Goal: Task Accomplishment & Management: Manage account settings

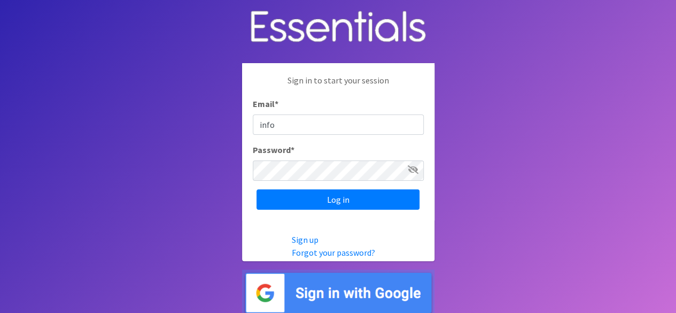
type input "info@marylanddiaperbank.org"
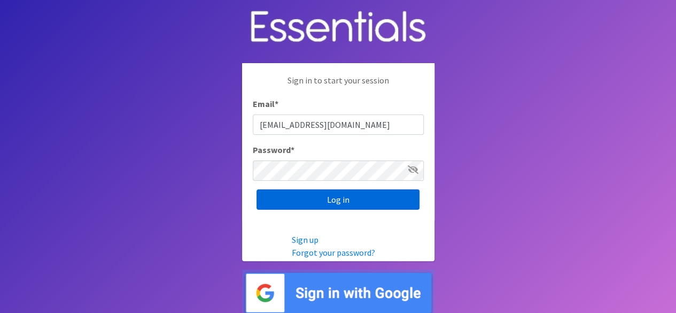
click at [354, 194] on input "Log in" at bounding box center [338, 199] width 163 height 20
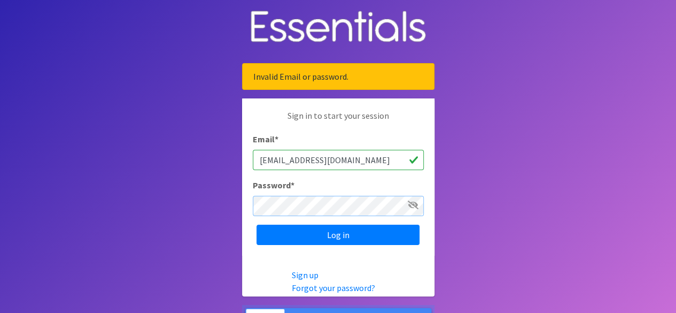
click at [257, 225] on input "Log in" at bounding box center [338, 235] width 163 height 20
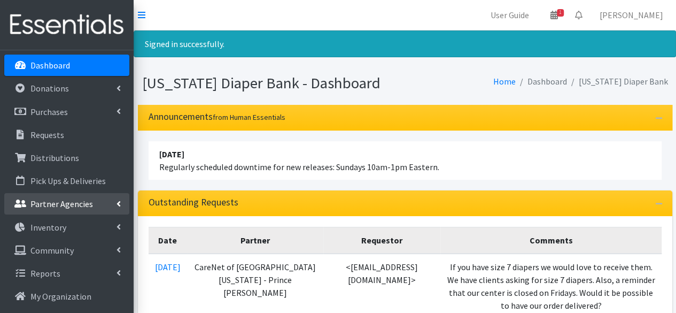
click at [73, 201] on p "Partner Agencies" at bounding box center [61, 203] width 63 height 11
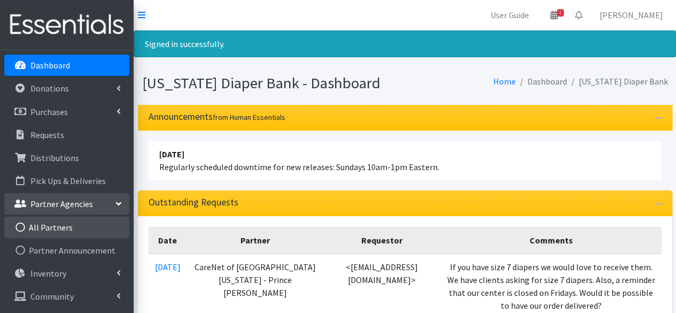
click at [84, 221] on link "All Partners" at bounding box center [66, 227] width 125 height 21
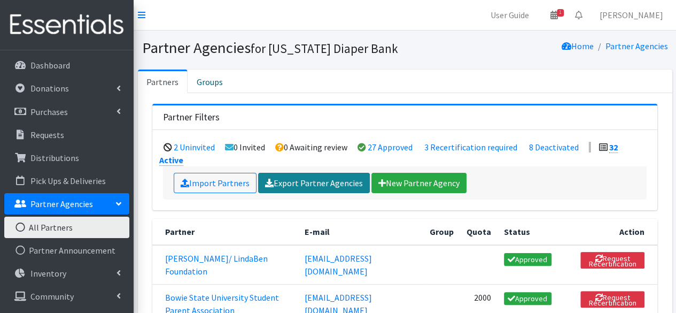
click at [326, 173] on link "Export Partner Agencies" at bounding box center [314, 183] width 112 height 20
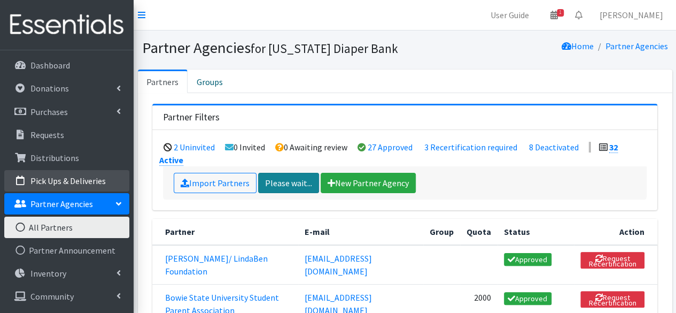
scroll to position [21, 0]
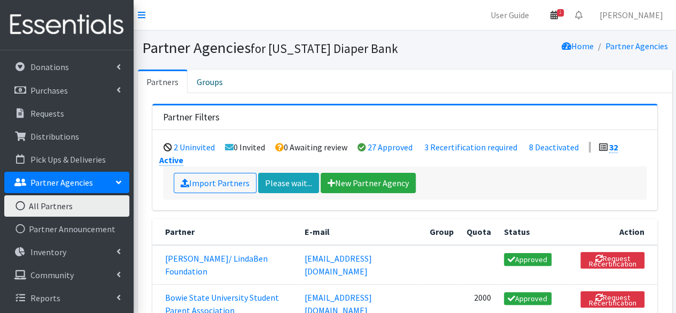
click at [558, 19] on icon at bounding box center [554, 15] width 7 height 9
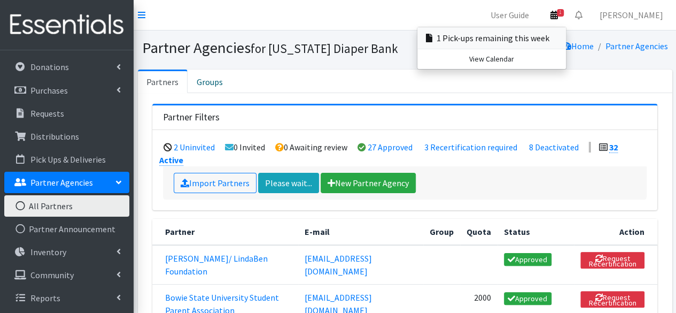
click at [566, 39] on link "1 Pick-ups remaining this week" at bounding box center [492, 37] width 149 height 21
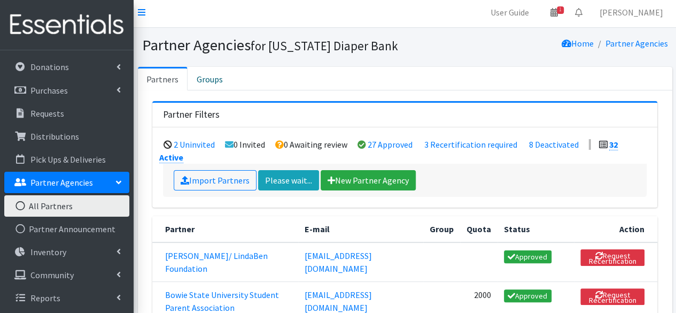
scroll to position [2, 0]
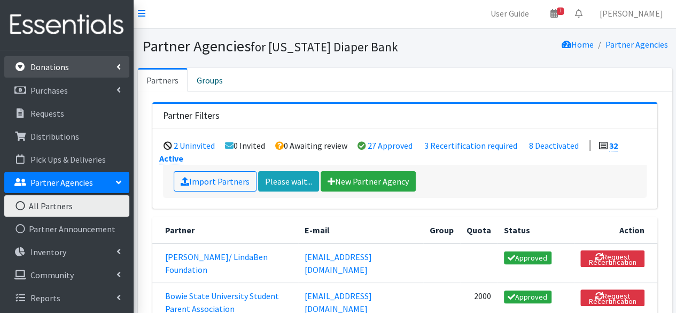
click at [59, 71] on p "Donations" at bounding box center [49, 66] width 38 height 11
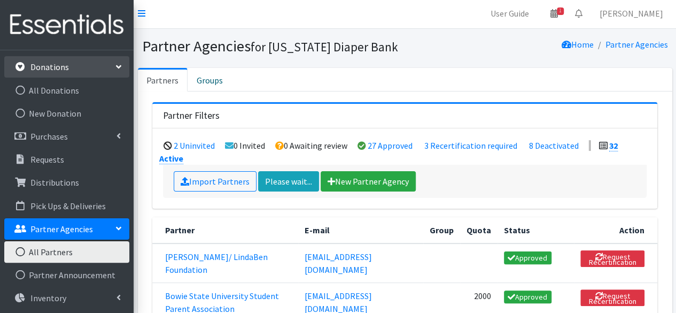
scroll to position [0, 0]
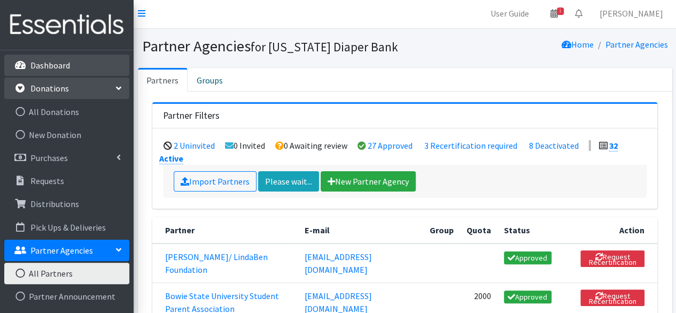
click at [57, 71] on link "Dashboard" at bounding box center [66, 65] width 125 height 21
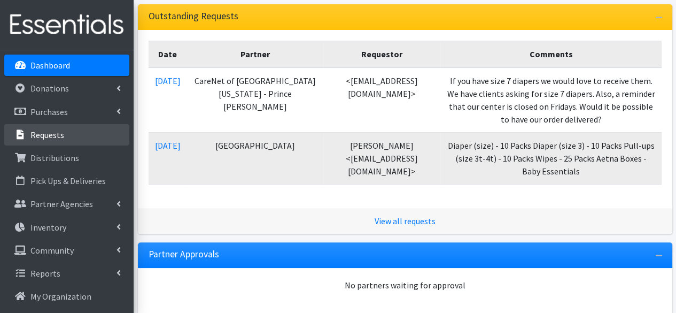
scroll to position [151, 0]
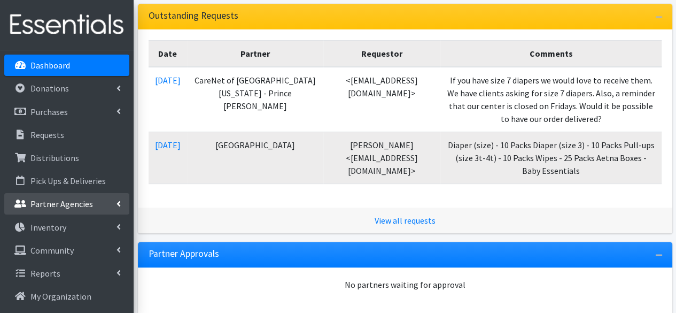
click at [80, 202] on p "Partner Agencies" at bounding box center [61, 203] width 63 height 11
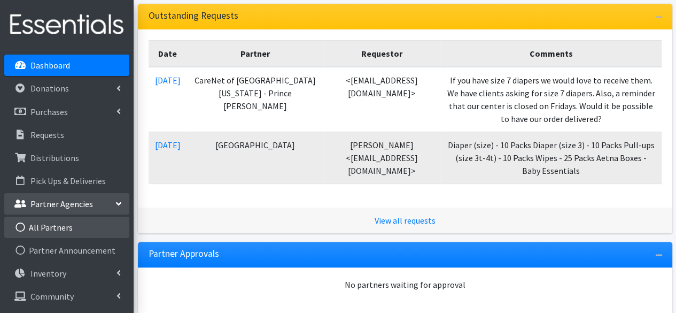
click at [72, 220] on link "All Partners" at bounding box center [66, 227] width 125 height 21
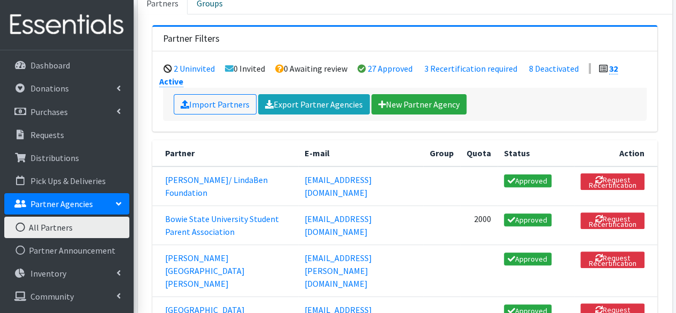
scroll to position [80, 0]
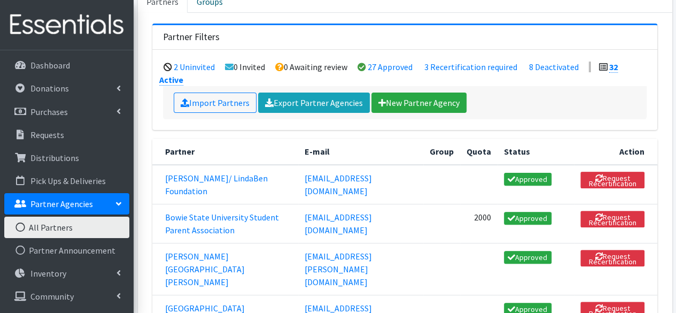
click at [197, 170] on td "[PERSON_NAME]/ LindaBen Foundation" at bounding box center [225, 185] width 146 height 40
click at [197, 173] on link "[PERSON_NAME]/ LindaBen Foundation" at bounding box center [216, 185] width 103 height 24
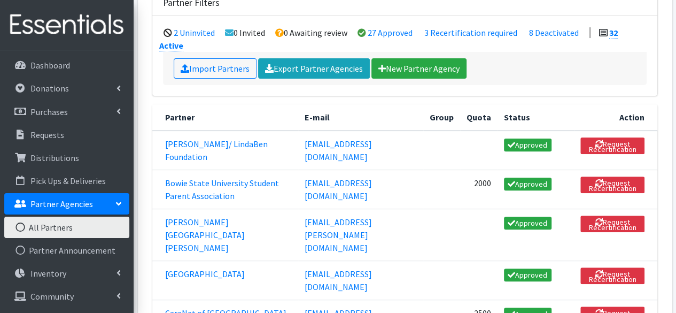
scroll to position [115, 0]
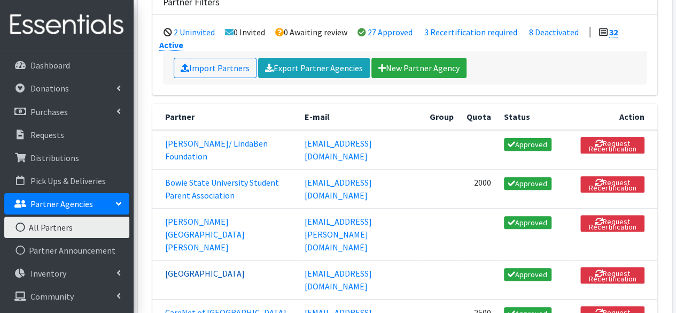
click at [203, 268] on link "[GEOGRAPHIC_DATA]" at bounding box center [205, 273] width 80 height 11
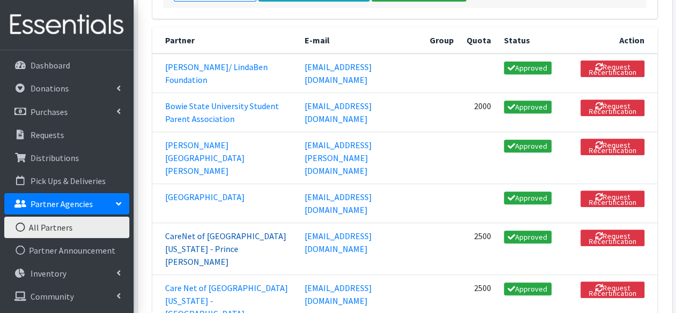
scroll to position [219, 0]
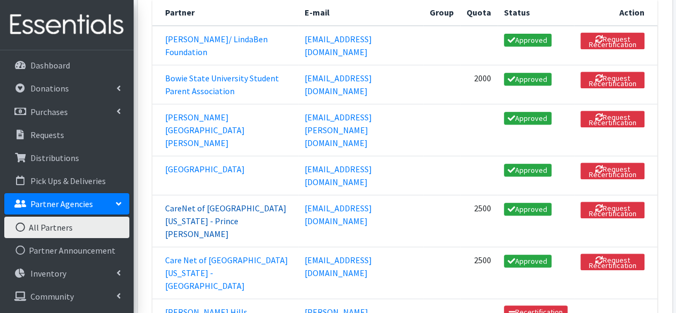
click at [183, 203] on link "CareNet of [GEOGRAPHIC_DATA][US_STATE] - Prince [PERSON_NAME]" at bounding box center [225, 221] width 121 height 36
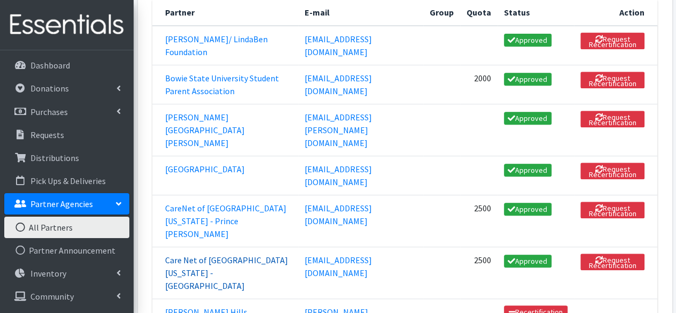
click at [222, 255] on link "Care Net of [GEOGRAPHIC_DATA][US_STATE] - [GEOGRAPHIC_DATA]" at bounding box center [226, 273] width 123 height 36
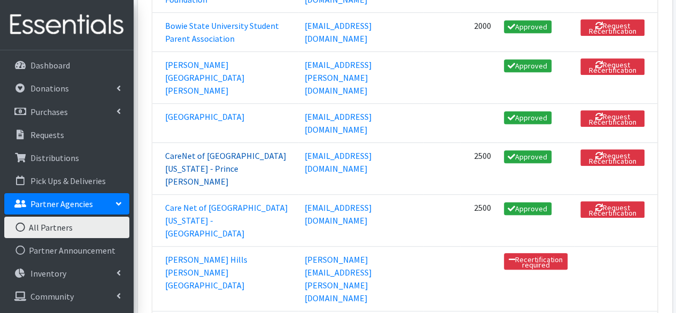
scroll to position [272, 0]
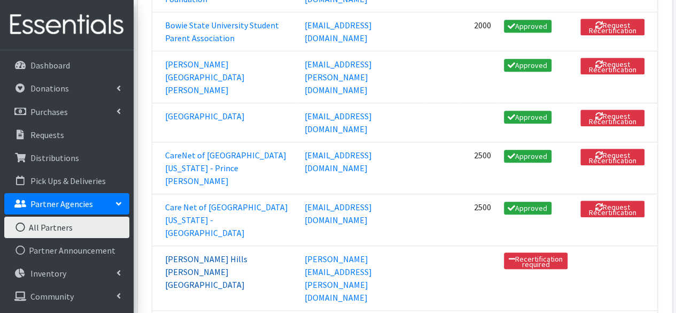
click at [203, 253] on link "[PERSON_NAME] Hills [PERSON_NAME][GEOGRAPHIC_DATA]" at bounding box center [206, 271] width 82 height 36
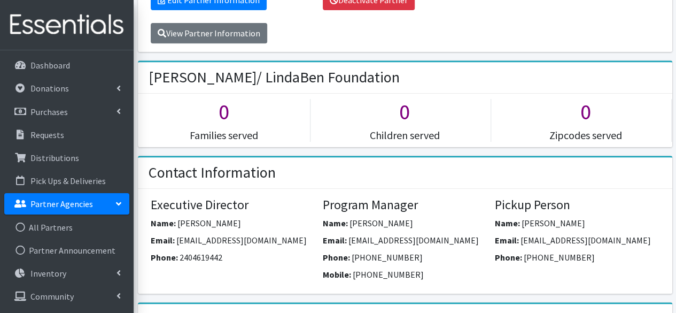
scroll to position [235, 0]
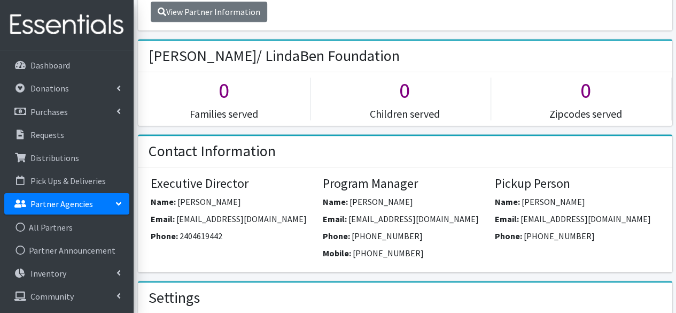
drag, startPoint x: 478, startPoint y: 217, endPoint x: 350, endPoint y: 215, distance: 128.3
click at [350, 215] on span "psampson@lindabenfoundation.org" at bounding box center [414, 218] width 130 height 11
copy span "psampson@lindabenfoundation.org"
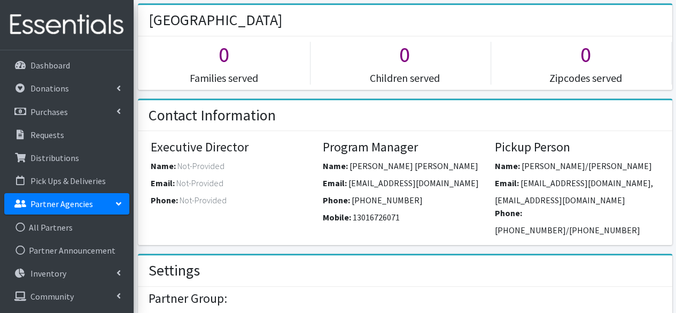
scroll to position [253, 0]
drag, startPoint x: 607, startPoint y: 196, endPoint x: 630, endPoint y: 205, distance: 24.5
click at [630, 205] on div "Email: [EMAIL_ADDRESS][DOMAIN_NAME],[EMAIL_ADDRESS][DOMAIN_NAME]" at bounding box center [577, 191] width 164 height 30
drag, startPoint x: 568, startPoint y: 213, endPoint x: 497, endPoint y: 201, distance: 72.2
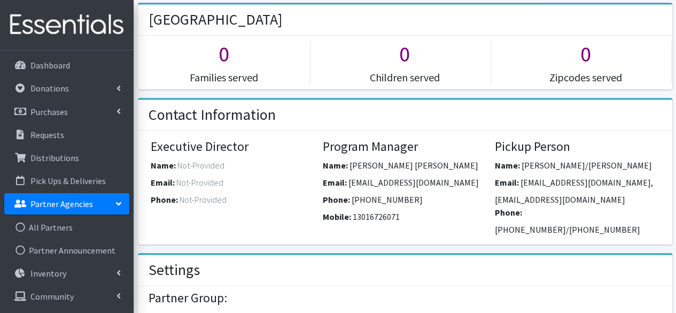
click at [497, 201] on div "Email: vercoea@calvertnet.k12.md.us,easterlinv@calvertnet.k12.md.us" at bounding box center [577, 191] width 164 height 30
copy span "vercoea@calvertnet.k12.md.us,easterlinv@calvertnet.k12.md.us"
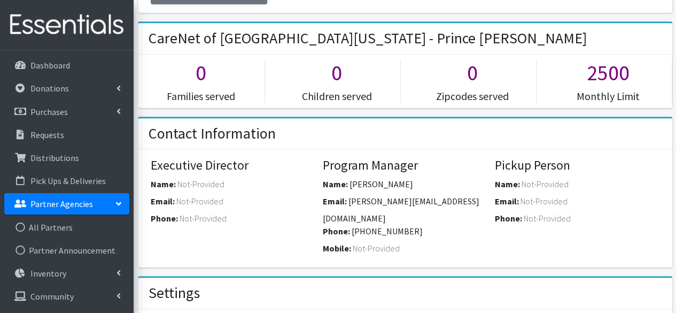
scroll to position [272, 0]
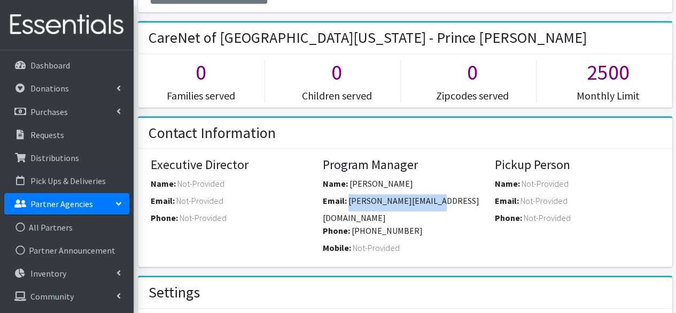
drag, startPoint x: 443, startPoint y: 183, endPoint x: 349, endPoint y: 178, distance: 93.7
click at [349, 194] on div "Email: [PERSON_NAME][EMAIL_ADDRESS][DOMAIN_NAME]" at bounding box center [405, 209] width 164 height 30
copy span "[PERSON_NAME][EMAIL_ADDRESS][DOMAIN_NAME]"
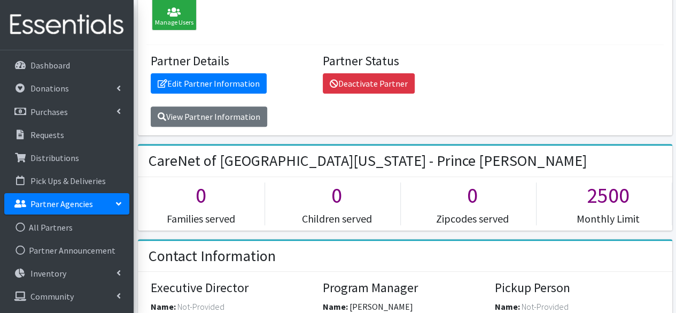
scroll to position [141, 0]
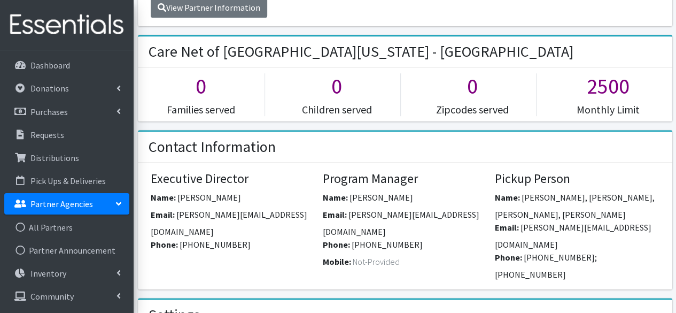
scroll to position [259, 0]
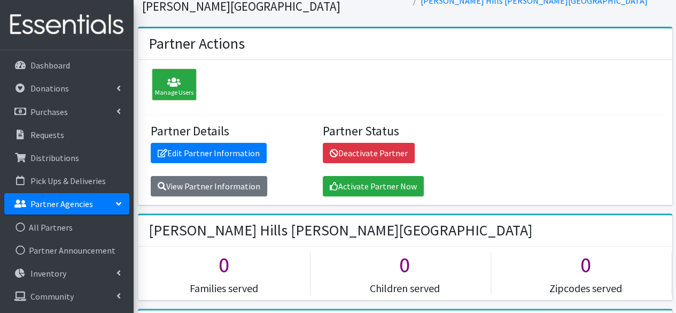
scroll to position [58, 0]
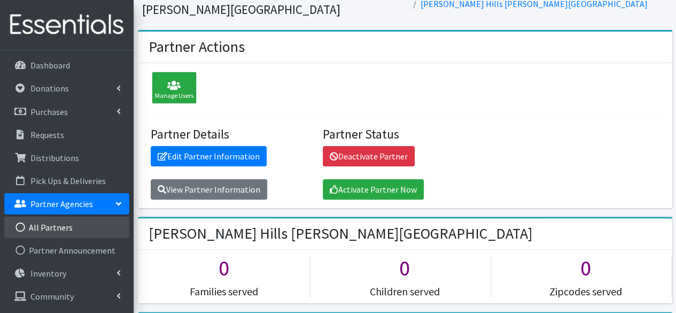
click at [58, 226] on link "All Partners" at bounding box center [66, 227] width 125 height 21
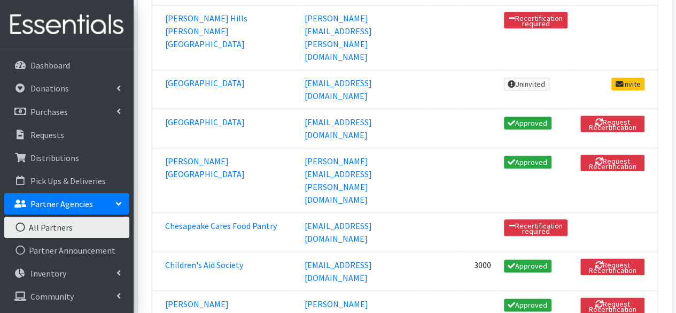
scroll to position [512, 0]
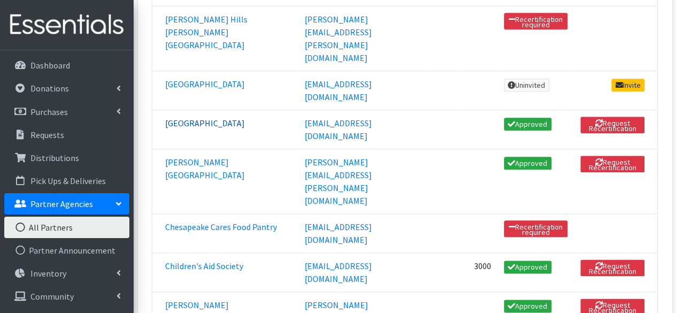
click at [196, 118] on link "[GEOGRAPHIC_DATA]" at bounding box center [205, 123] width 80 height 11
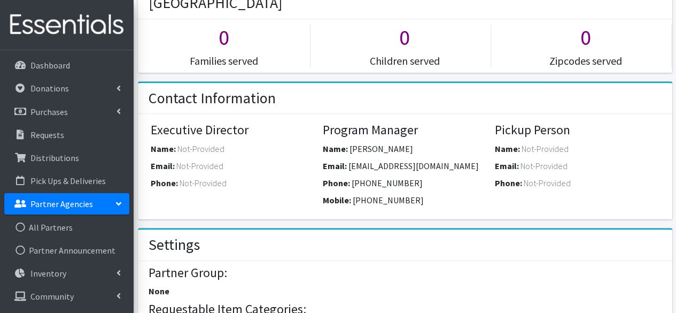
scroll to position [271, 0]
drag, startPoint x: 427, startPoint y: 163, endPoint x: 349, endPoint y: 161, distance: 78.6
click at [349, 161] on div "Email: [EMAIL_ADDRESS][DOMAIN_NAME]" at bounding box center [405, 167] width 164 height 17
copy span "[EMAIL_ADDRESS][DOMAIN_NAME]"
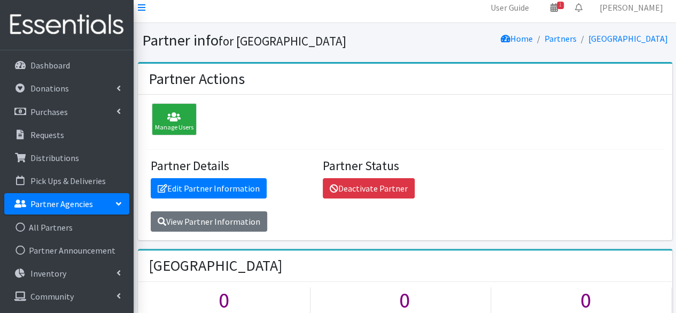
scroll to position [7, 0]
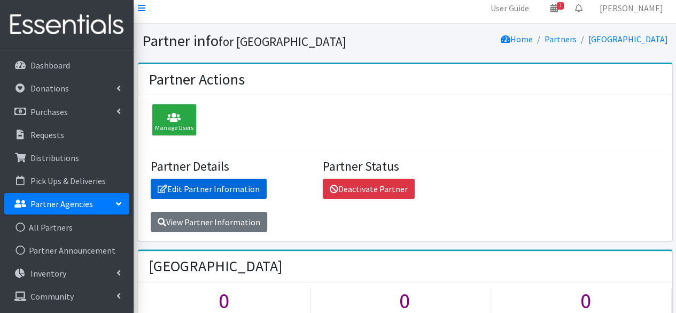
click at [240, 186] on link "Edit Partner Information" at bounding box center [209, 189] width 116 height 20
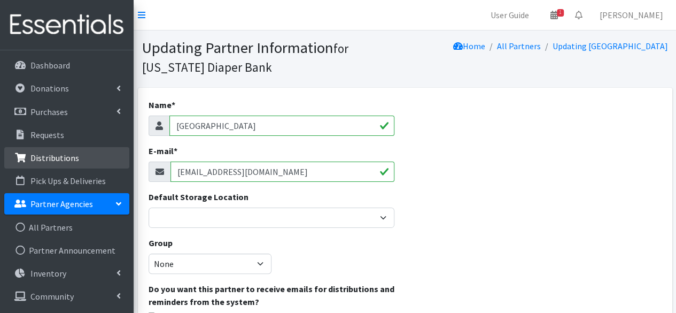
drag, startPoint x: 256, startPoint y: 171, endPoint x: 115, endPoint y: 158, distance: 140.7
paste input "jgimmel"
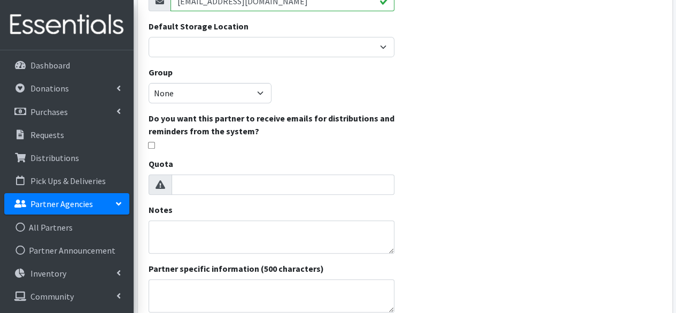
scroll to position [332, 0]
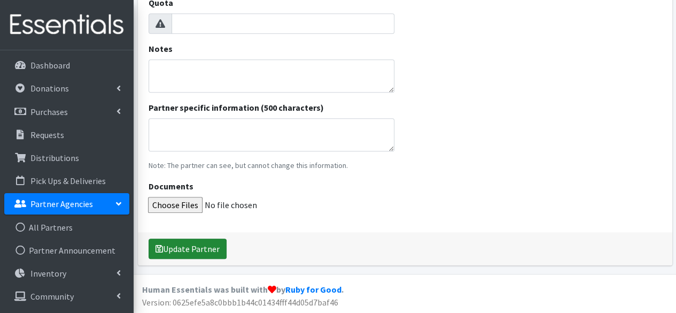
type input "[EMAIL_ADDRESS][DOMAIN_NAME]"
click at [191, 240] on button "Update Partner" at bounding box center [188, 248] width 78 height 20
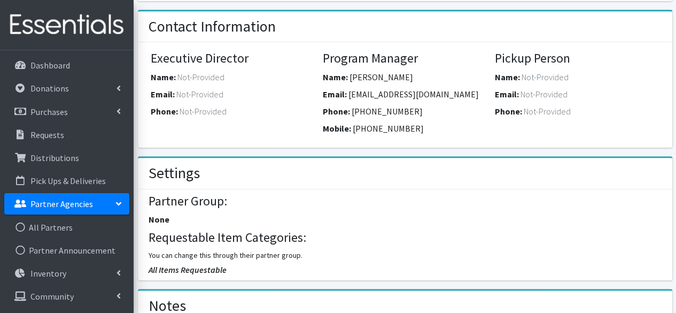
scroll to position [377, 0]
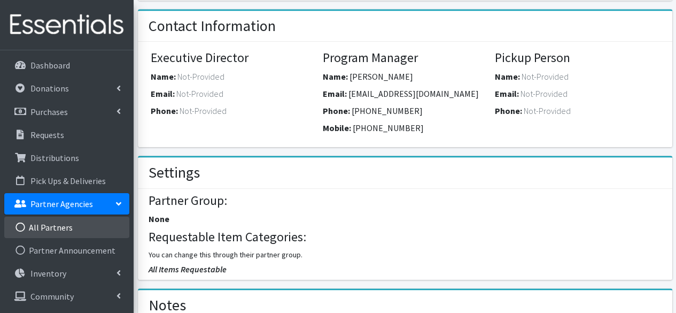
click at [53, 224] on link "All Partners" at bounding box center [66, 227] width 125 height 21
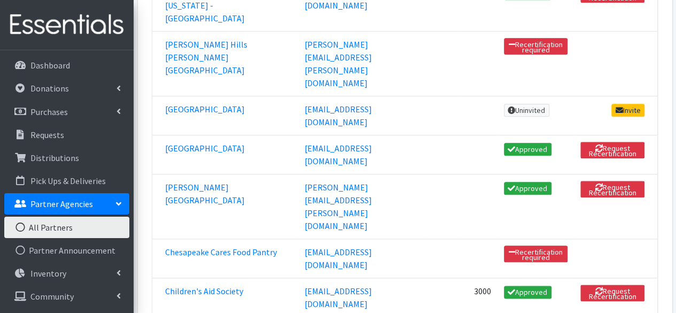
scroll to position [487, 0]
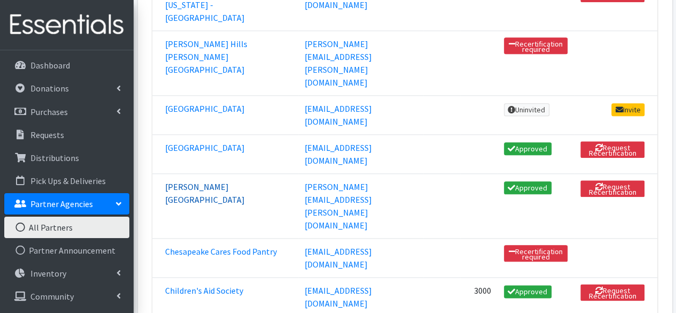
click at [211, 181] on link "Charles Regional Medical Center" at bounding box center [205, 193] width 80 height 24
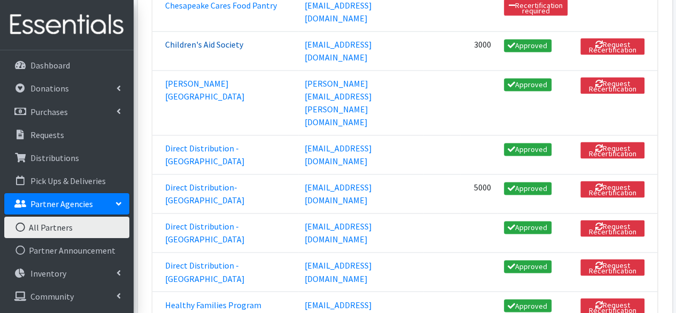
scroll to position [629, 0]
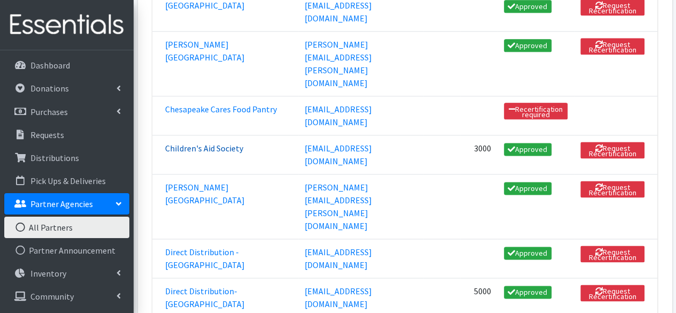
click at [211, 143] on link "Children's Aid Society" at bounding box center [204, 148] width 78 height 11
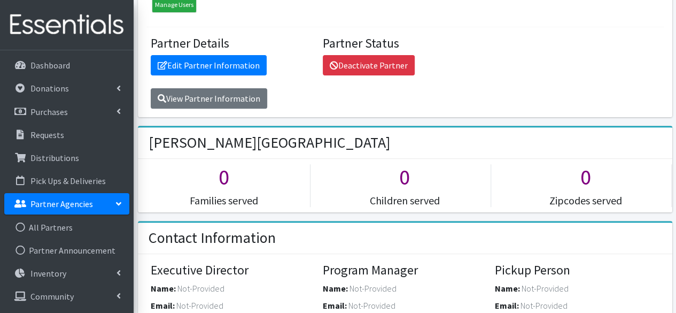
scroll to position [148, 0]
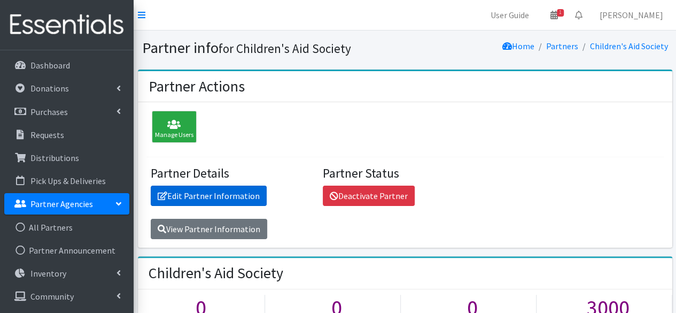
click at [194, 192] on link "Edit Partner Information" at bounding box center [209, 196] width 116 height 20
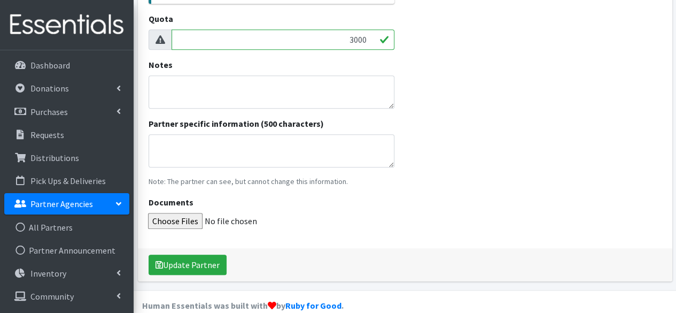
scroll to position [404, 0]
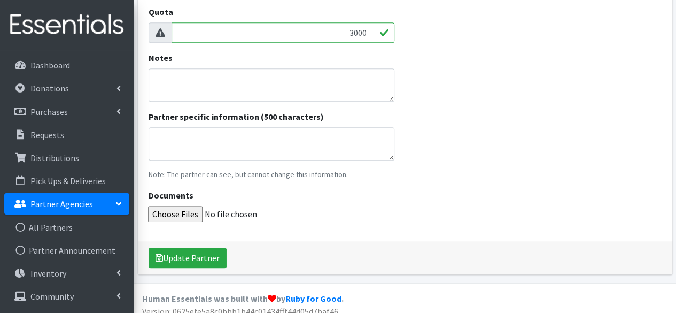
click at [219, 243] on div "Update Partner" at bounding box center [405, 257] width 535 height 33
click at [218, 255] on button "Update Partner" at bounding box center [188, 258] width 78 height 20
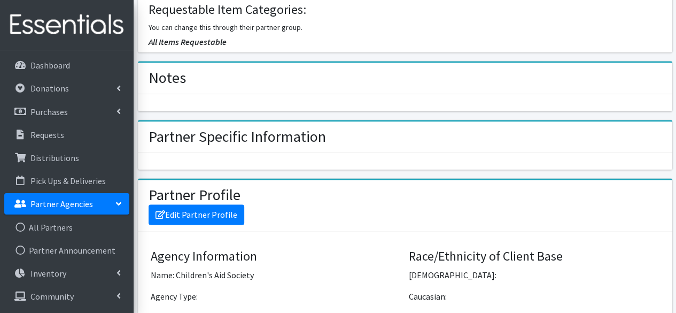
scroll to position [588, 0]
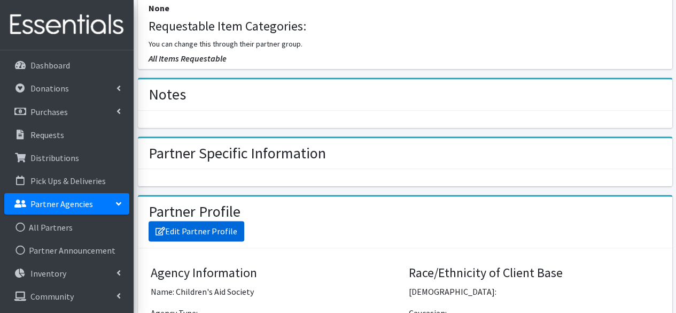
click at [230, 221] on link "Edit Partner Profile" at bounding box center [197, 231] width 96 height 20
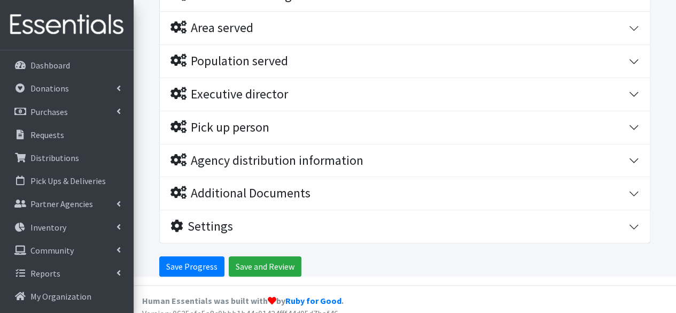
scroll to position [335, 0]
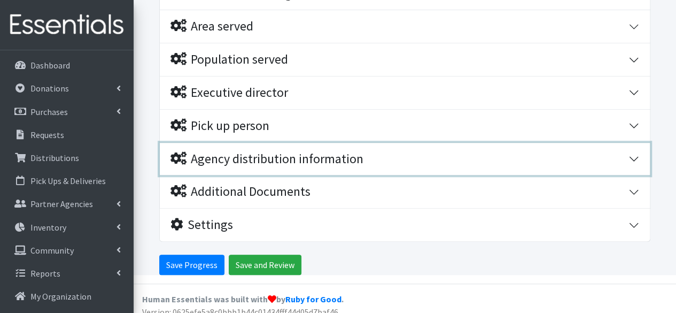
click at [634, 161] on button "Agency distribution information" at bounding box center [405, 159] width 490 height 33
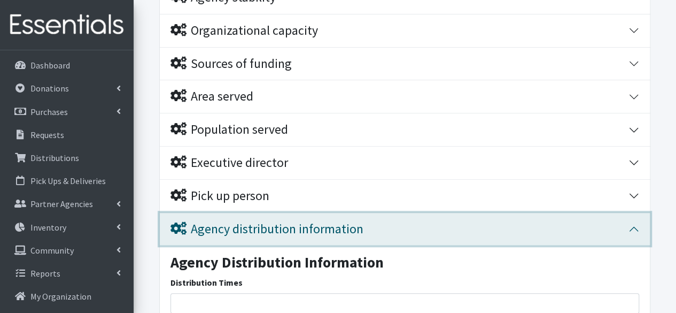
scroll to position [264, 0]
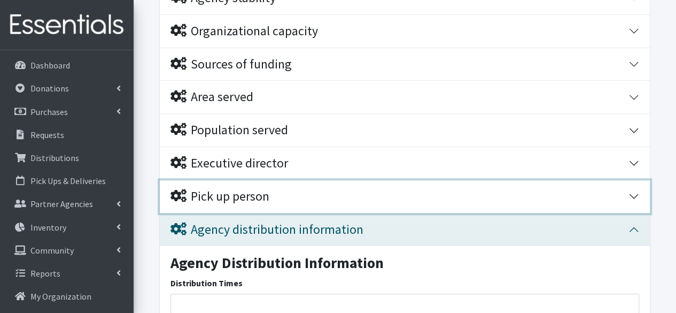
click at [634, 188] on button "Pick up person" at bounding box center [405, 196] width 490 height 33
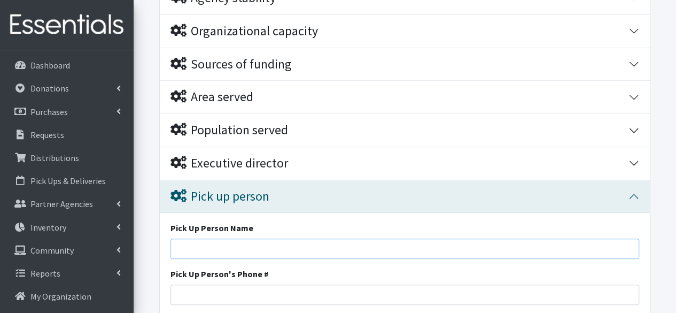
click at [363, 244] on input "Pick Up Person Name" at bounding box center [405, 248] width 469 height 20
paste input "[PERSON_NAME]"
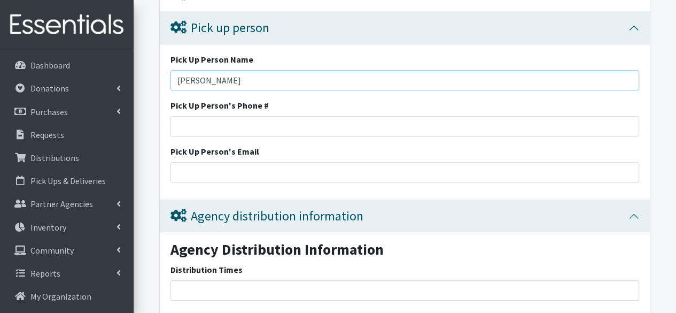
scroll to position [433, 0]
type input "[PERSON_NAME]"
click at [265, 99] on div "Pick Up Person's Phone #" at bounding box center [405, 116] width 469 height 37
paste input "[PHONE_NUMBER]"
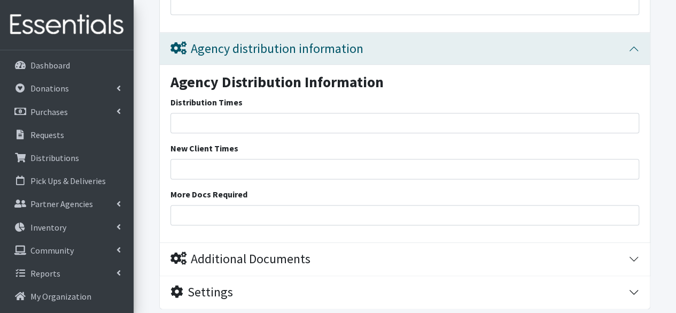
scroll to position [674, 0]
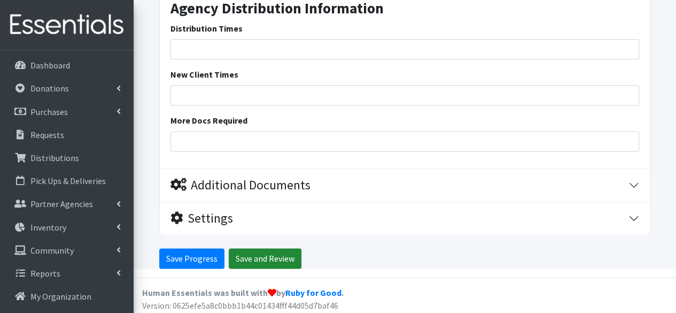
type input "[PHONE_NUMBER]"
click at [257, 248] on input "Save and Review" at bounding box center [265, 258] width 73 height 20
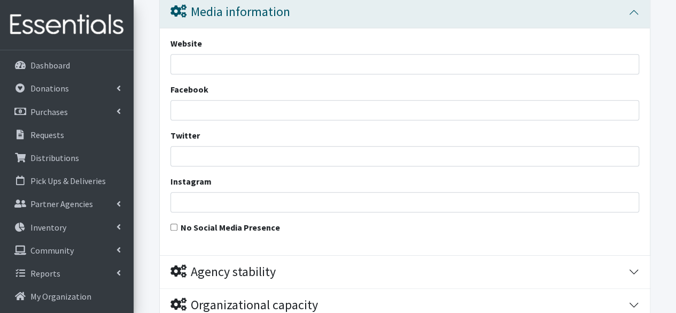
scroll to position [263, 0]
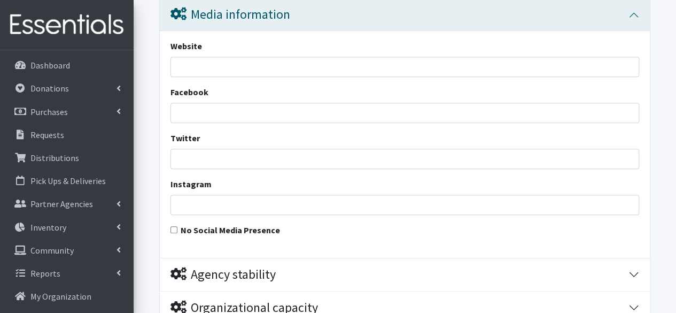
click at [168, 228] on div "Website Facebook Twitter Instagram No Social Media Presence" at bounding box center [405, 144] width 490 height 227
click at [171, 226] on input "No Social Media Presence" at bounding box center [174, 229] width 7 height 7
checkbox input "true"
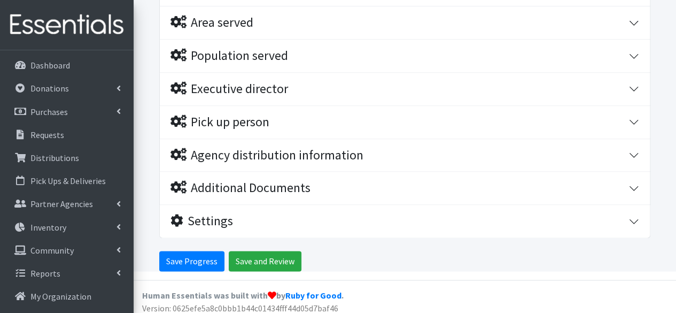
scroll to position [616, 0]
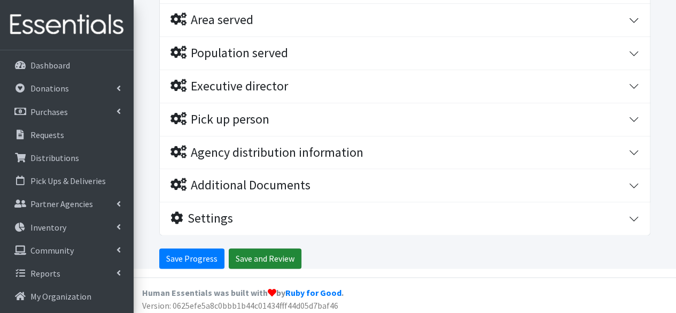
click at [251, 263] on input "Save and Review" at bounding box center [265, 258] width 73 height 20
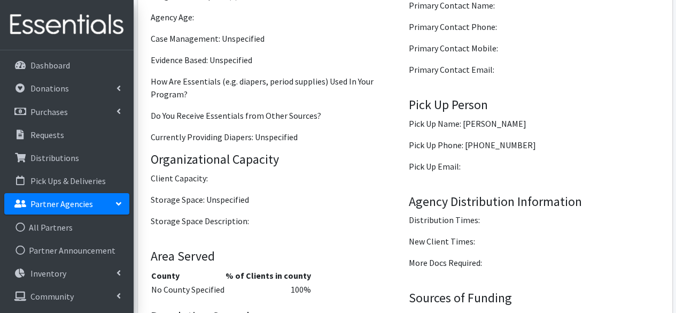
scroll to position [1348, 0]
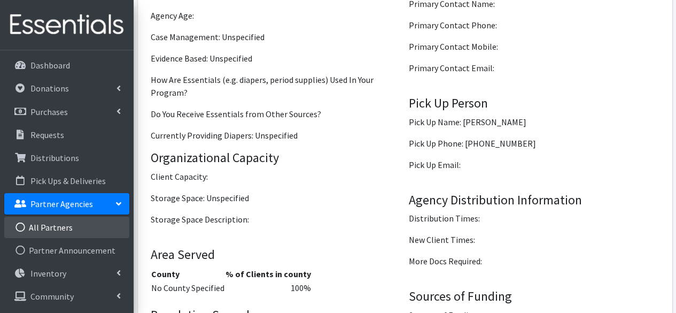
click at [65, 228] on link "All Partners" at bounding box center [66, 227] width 125 height 21
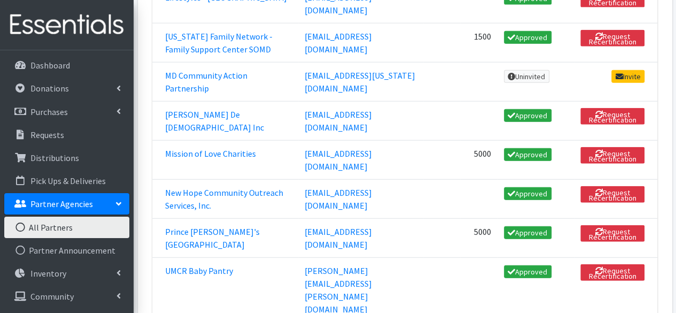
scroll to position [1254, 0]
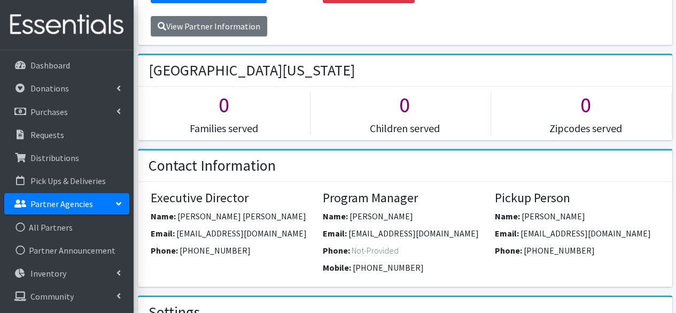
scroll to position [222, 0]
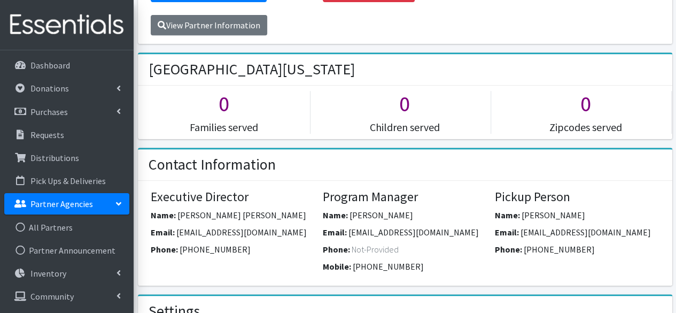
click at [420, 226] on div "Email: [EMAIL_ADDRESS][DOMAIN_NAME]" at bounding box center [405, 234] width 164 height 17
drag, startPoint x: 250, startPoint y: 214, endPoint x: 179, endPoint y: 212, distance: 70.6
click at [179, 226] on div "Email: Bjharden@umd.edu" at bounding box center [233, 234] width 164 height 17
drag, startPoint x: 421, startPoint y: 204, endPoint x: 379, endPoint y: 209, distance: 42.6
click at [379, 209] on div "Program Manager Name: Alysa Taylor Email: ataylo30@umd.edu Phone: Not-Provided …" at bounding box center [405, 233] width 164 height 88
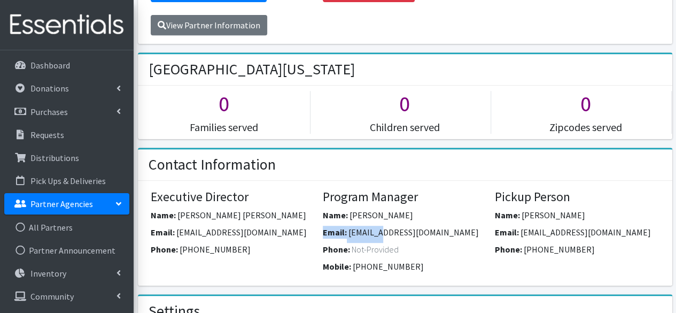
click at [379, 227] on span "[EMAIL_ADDRESS][DOMAIN_NAME]" at bounding box center [414, 232] width 130 height 11
drag, startPoint x: 425, startPoint y: 214, endPoint x: 350, endPoint y: 212, distance: 75.4
click at [350, 226] on div "Email: ataylo30@umd.edu" at bounding box center [405, 234] width 164 height 17
copy span "[EMAIL_ADDRESS][DOMAIN_NAME]"
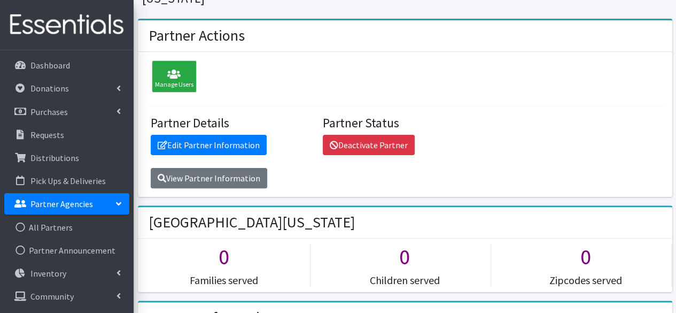
scroll to position [67, 0]
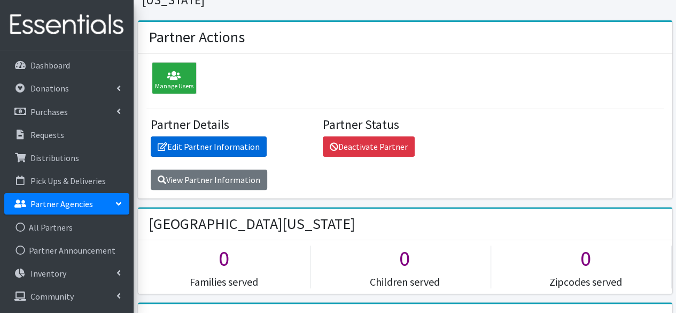
click at [219, 136] on link "Edit Partner Information" at bounding box center [209, 146] width 116 height 20
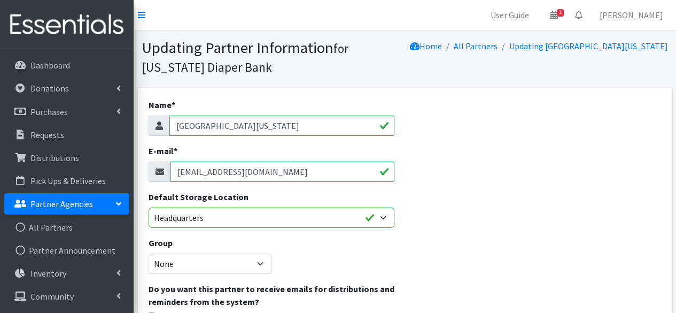
drag, startPoint x: 265, startPoint y: 178, endPoint x: 130, endPoint y: 174, distance: 134.3
paste input "taylo30"
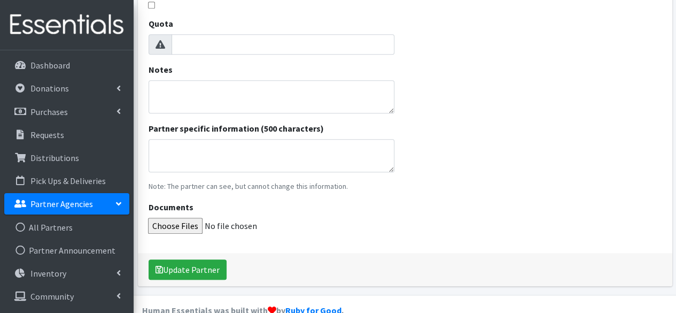
scroll to position [332, 0]
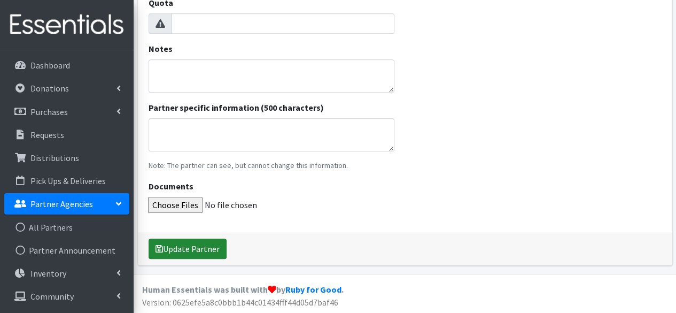
type input "[EMAIL_ADDRESS][DOMAIN_NAME]"
click at [192, 241] on button "Update Partner" at bounding box center [188, 248] width 78 height 20
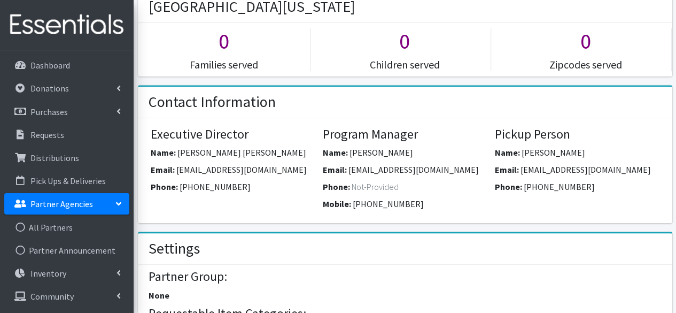
scroll to position [315, 0]
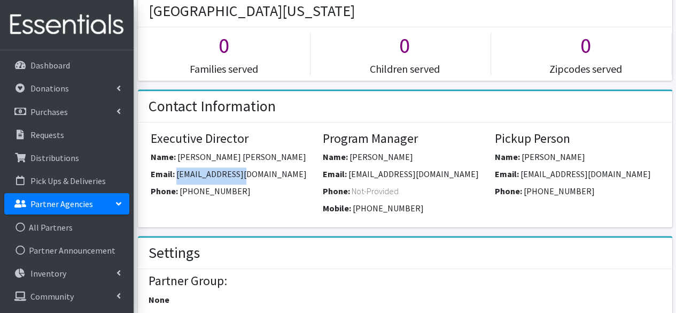
drag, startPoint x: 250, startPoint y: 155, endPoint x: 176, endPoint y: 158, distance: 73.3
click at [176, 167] on div "Email: Bjharden@umd.edu" at bounding box center [233, 175] width 164 height 17
copy span "[EMAIL_ADDRESS][DOMAIN_NAME]"
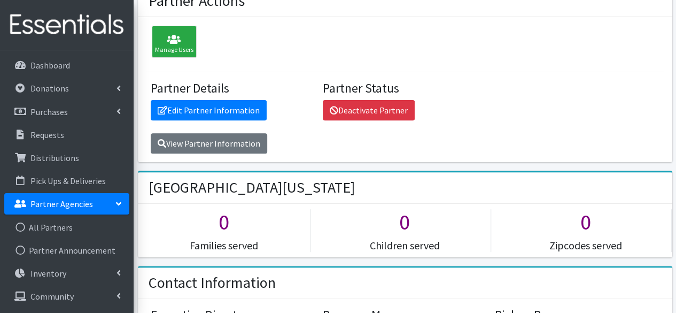
scroll to position [117, 0]
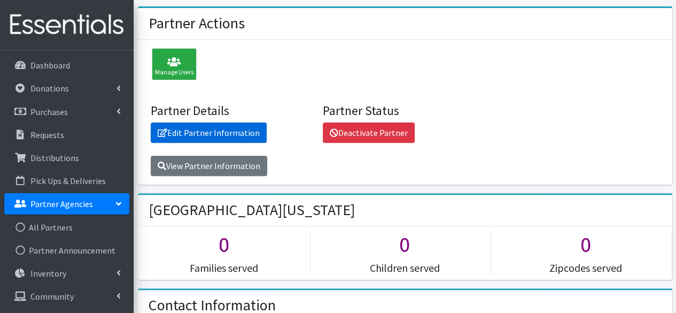
click at [189, 122] on link "Edit Partner Information" at bounding box center [209, 132] width 116 height 20
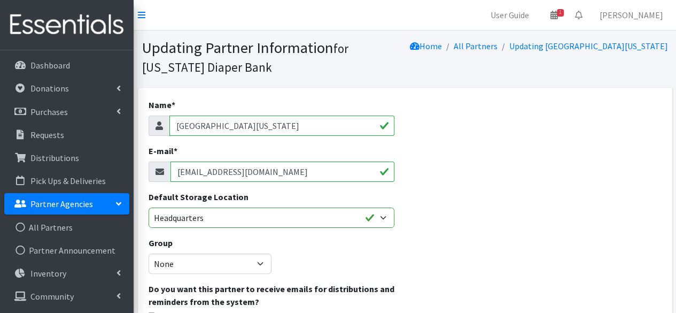
click at [233, 172] on input "[EMAIL_ADDRESS][DOMAIN_NAME]" at bounding box center [283, 171] width 224 height 20
paste input "Bjharden"
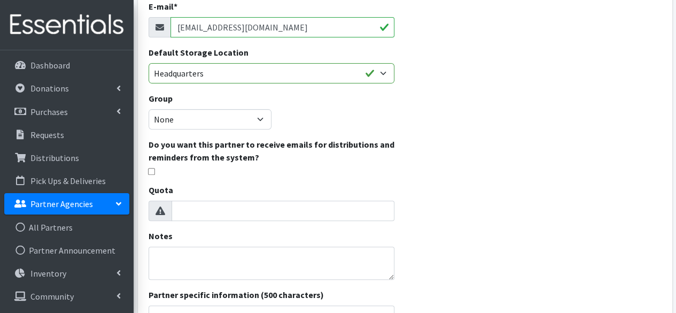
scroll to position [332, 0]
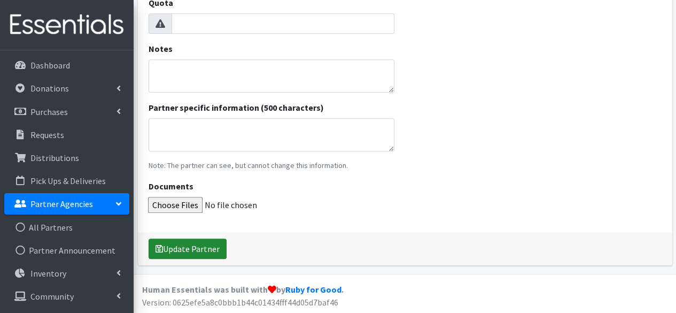
type input "[EMAIL_ADDRESS][DOMAIN_NAME]"
click at [206, 242] on button "Update Partner" at bounding box center [188, 248] width 78 height 20
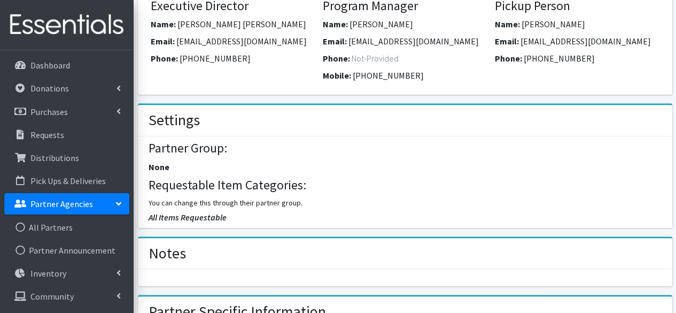
scroll to position [302, 0]
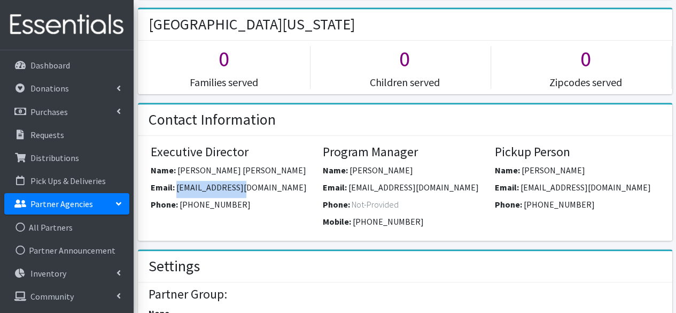
drag, startPoint x: 251, startPoint y: 170, endPoint x: 179, endPoint y: 168, distance: 72.7
click at [179, 181] on div "Email: Bjharden@umd.edu" at bounding box center [233, 189] width 164 height 17
copy span "[EMAIL_ADDRESS][DOMAIN_NAME]"
